Goal: Task Accomplishment & Management: Manage account settings

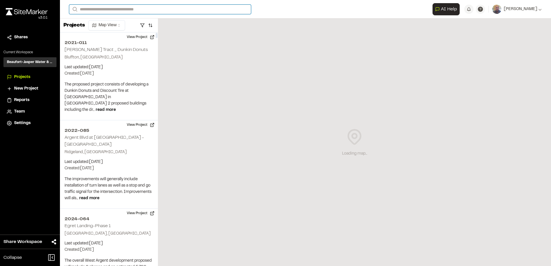
click at [101, 11] on input "Search" at bounding box center [160, 10] width 182 height 10
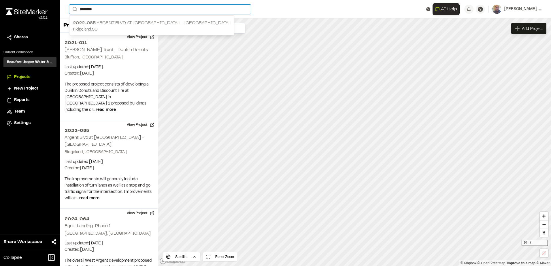
type input "********"
click at [128, 24] on p "2022-[GEOGRAPHIC_DATA] at [GEOGRAPHIC_DATA] - [GEOGRAPHIC_DATA]" at bounding box center [152, 23] width 158 height 7
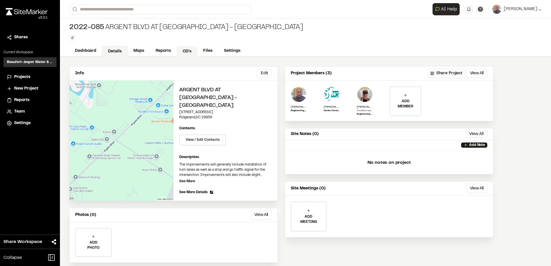
click at [185, 49] on link "CD's" at bounding box center [187, 51] width 21 height 11
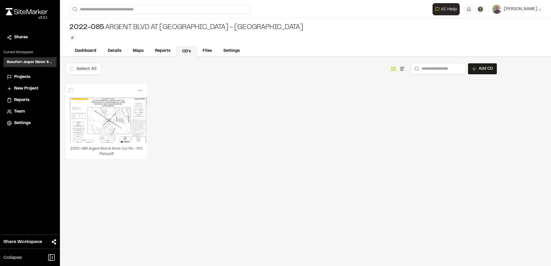
click at [84, 74] on div "Select All" at bounding box center [84, 69] width 36 height 12
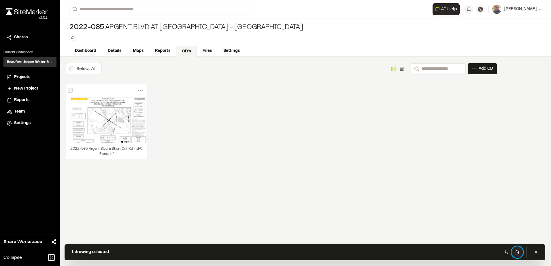
click at [517, 250] on button at bounding box center [518, 253] width 12 height 12
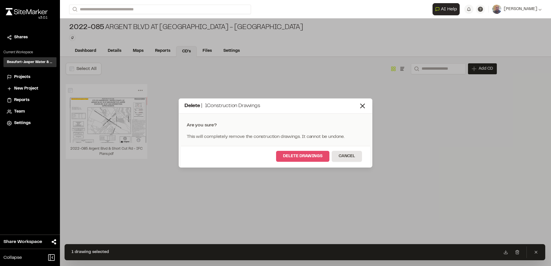
click at [292, 160] on button "Delete Drawings" at bounding box center [302, 156] width 53 height 11
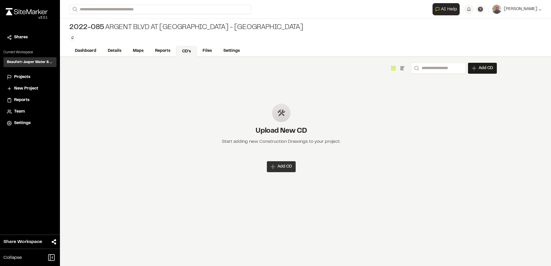
click at [281, 166] on span "Add CD" at bounding box center [285, 167] width 14 height 6
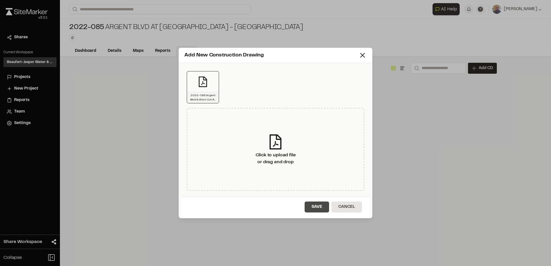
click at [315, 208] on button "Save" at bounding box center [317, 207] width 25 height 11
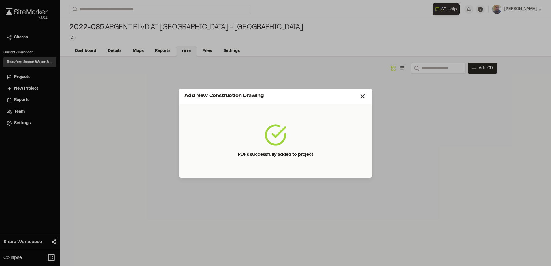
click at [358, 214] on div "Add New Construction Drawing PDFs successfully added to project" at bounding box center [275, 133] width 551 height 266
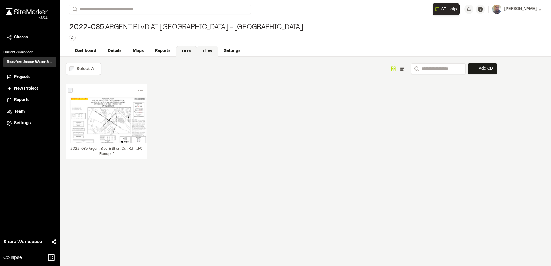
click at [207, 49] on link "Files" at bounding box center [207, 51] width 21 height 11
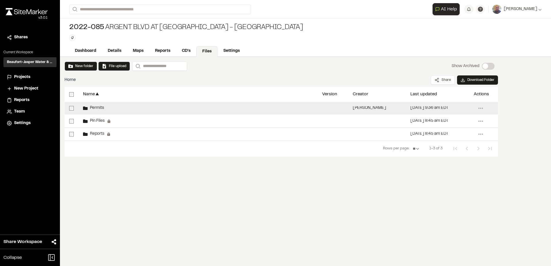
click at [107, 109] on div "Permits" at bounding box center [197, 108] width 239 height 13
click at [199, 112] on div "Permits" at bounding box center [197, 108] width 239 height 13
click at [83, 109] on div "Permits" at bounding box center [197, 108] width 239 height 13
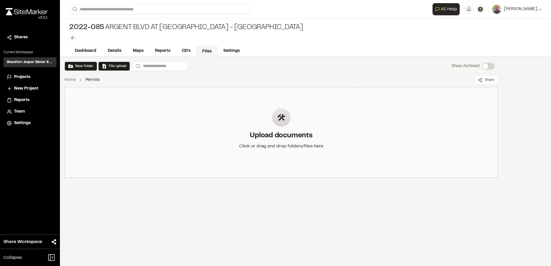
click at [274, 139] on h2 "Upload documents" at bounding box center [281, 136] width 84 height 9
click at [316, 123] on div "Upload documents Click or drag and drop folders/files here" at bounding box center [281, 132] width 93 height 67
click at [326, 132] on div "Upload documents Click or drag and drop folders/files here" at bounding box center [281, 132] width 93 height 67
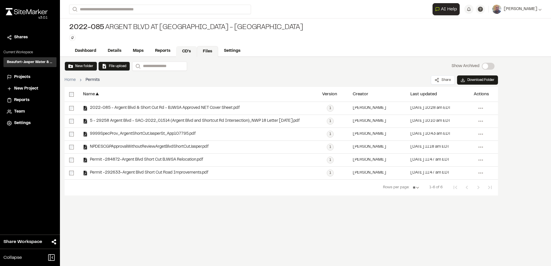
click at [191, 53] on link "CD's" at bounding box center [186, 51] width 21 height 11
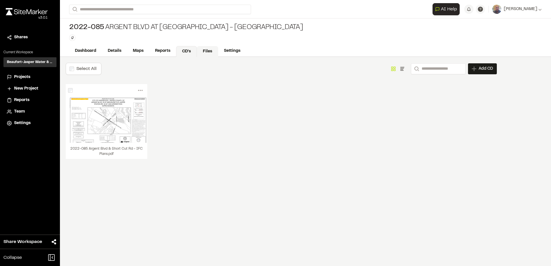
click at [206, 51] on link "Files" at bounding box center [207, 51] width 21 height 11
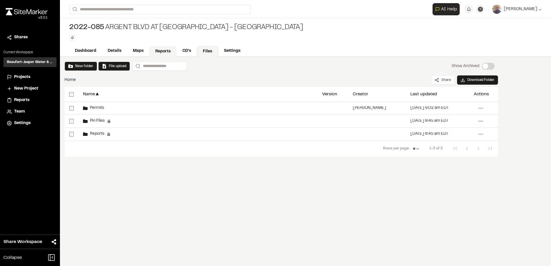
click at [165, 52] on link "Reports" at bounding box center [162, 51] width 27 height 11
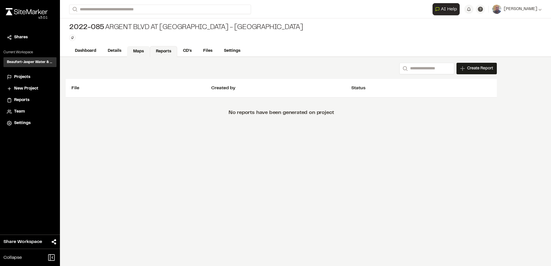
click at [131, 50] on link "Maps" at bounding box center [138, 51] width 23 height 11
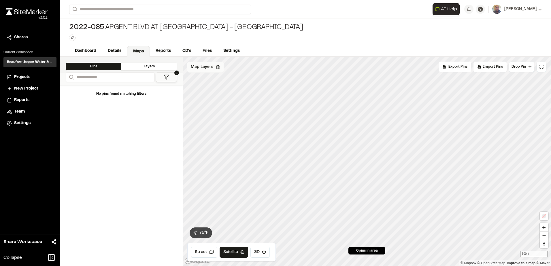
click at [206, 72] on div "Map Layers" at bounding box center [205, 67] width 36 height 11
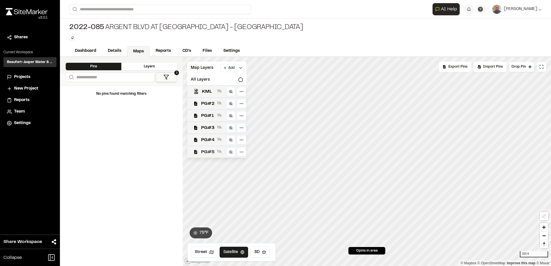
click at [207, 151] on span "PG#5" at bounding box center [208, 152] width 14 height 7
click at [85, 50] on link "Dashboard" at bounding box center [85, 51] width 33 height 11
